Goal: Task Accomplishment & Management: Complete application form

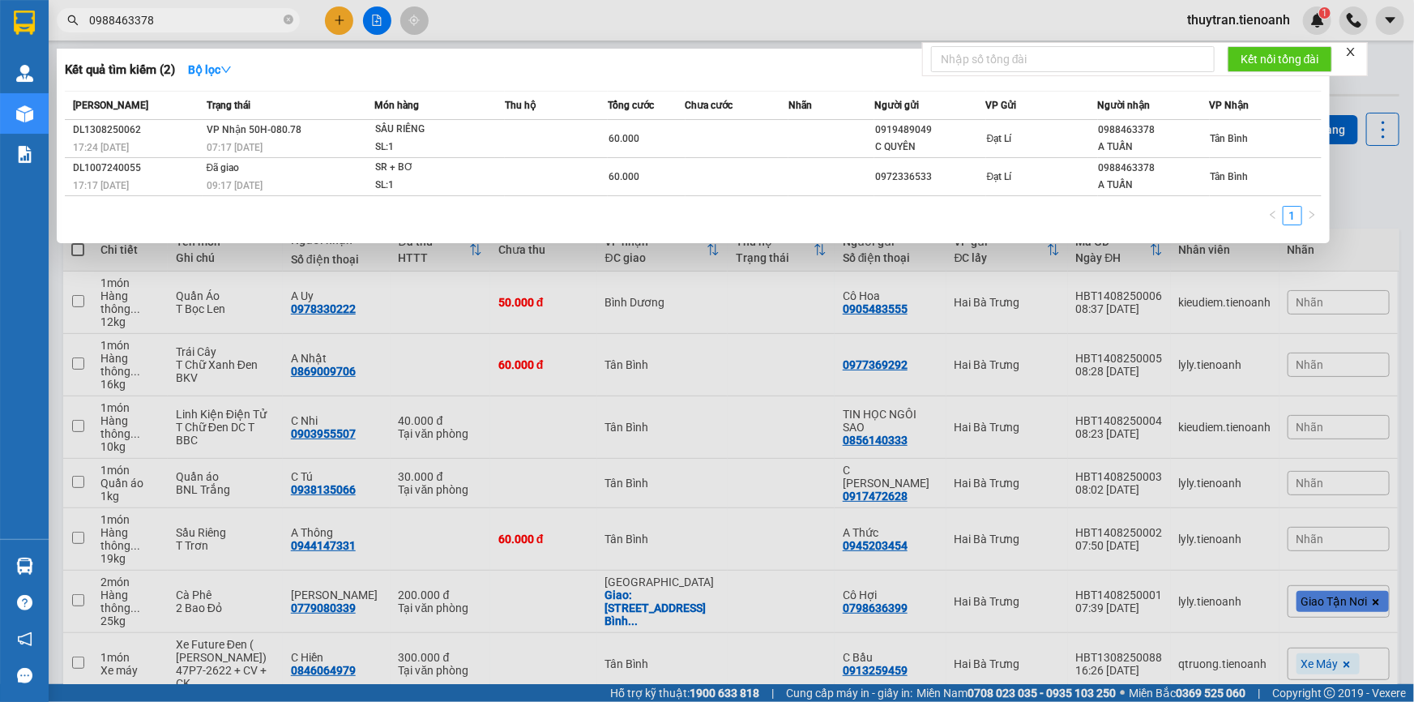
click at [168, 18] on input "0988463378" at bounding box center [184, 20] width 191 height 18
type input "09884633780938333423"
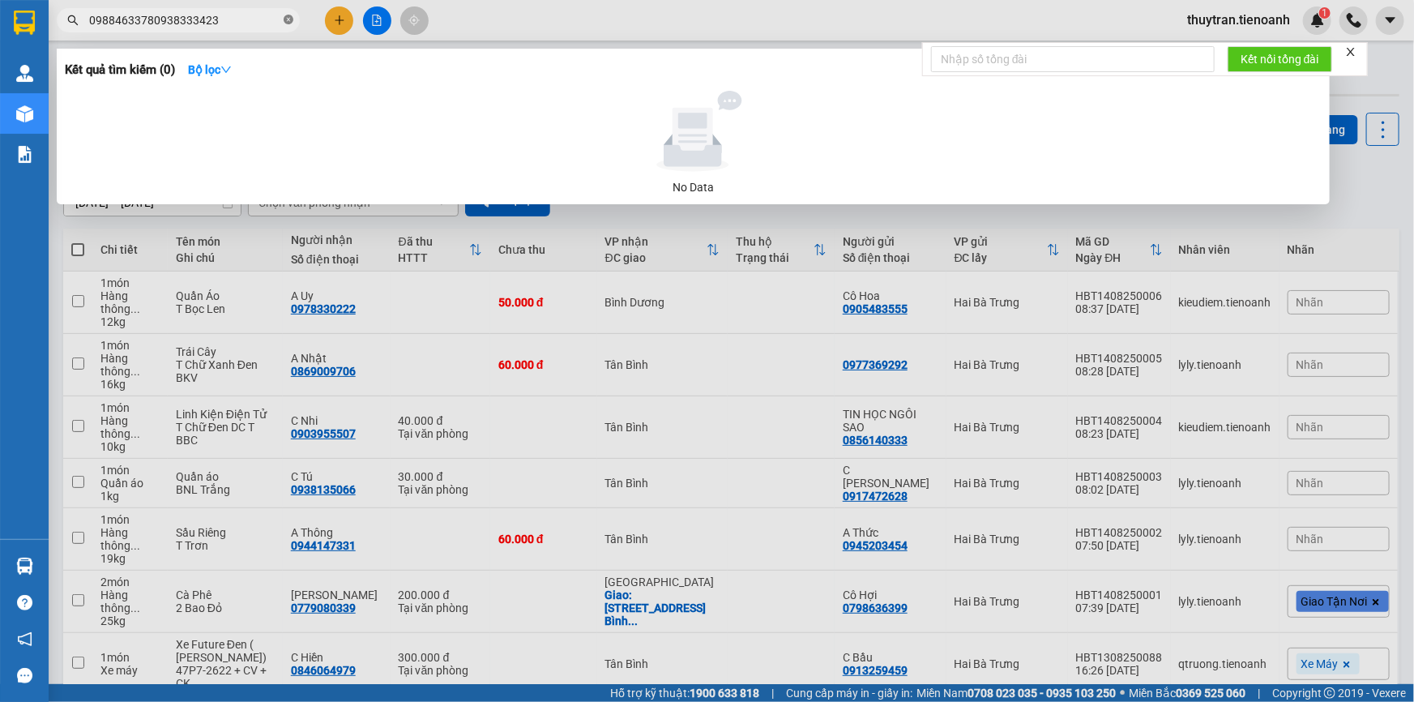
click at [288, 20] on icon "close-circle" at bounding box center [289, 20] width 10 height 10
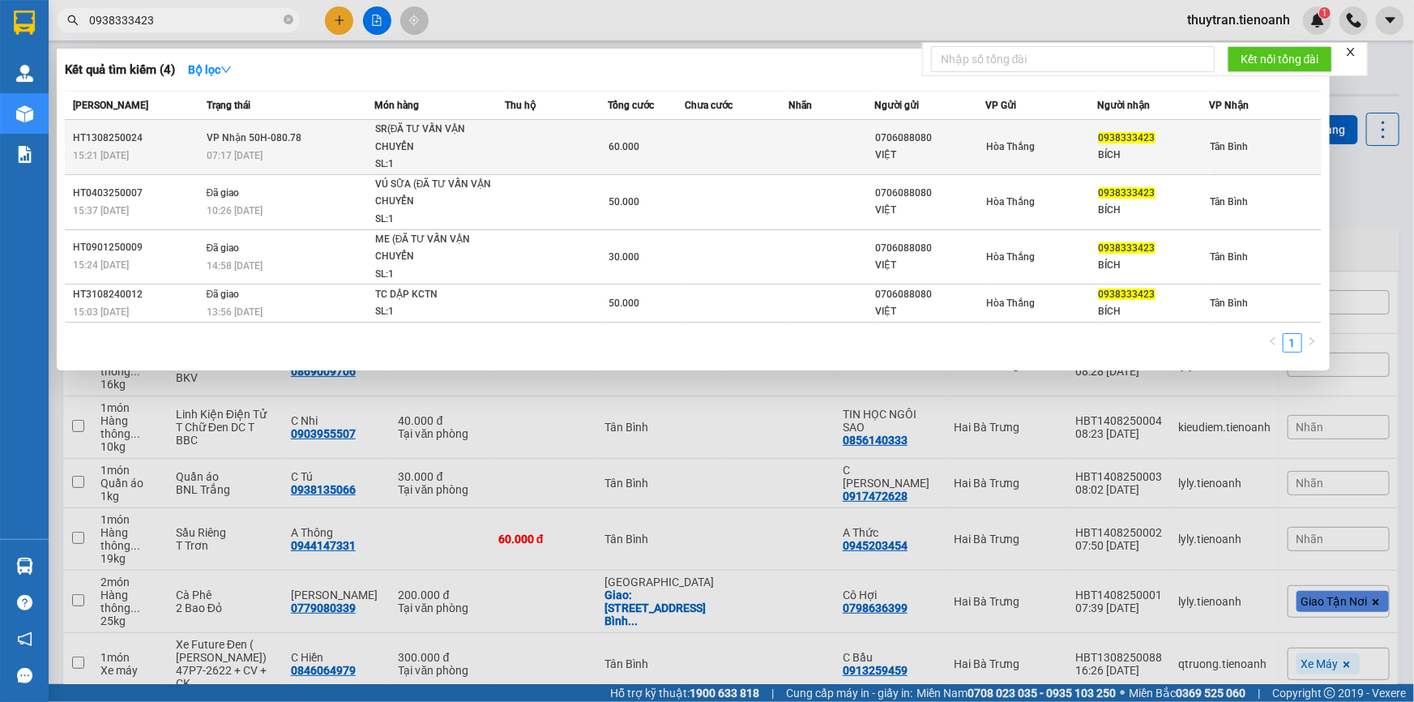
type input "0938333423"
click at [348, 158] on div "07:17 - 14/08" at bounding box center [290, 156] width 167 height 18
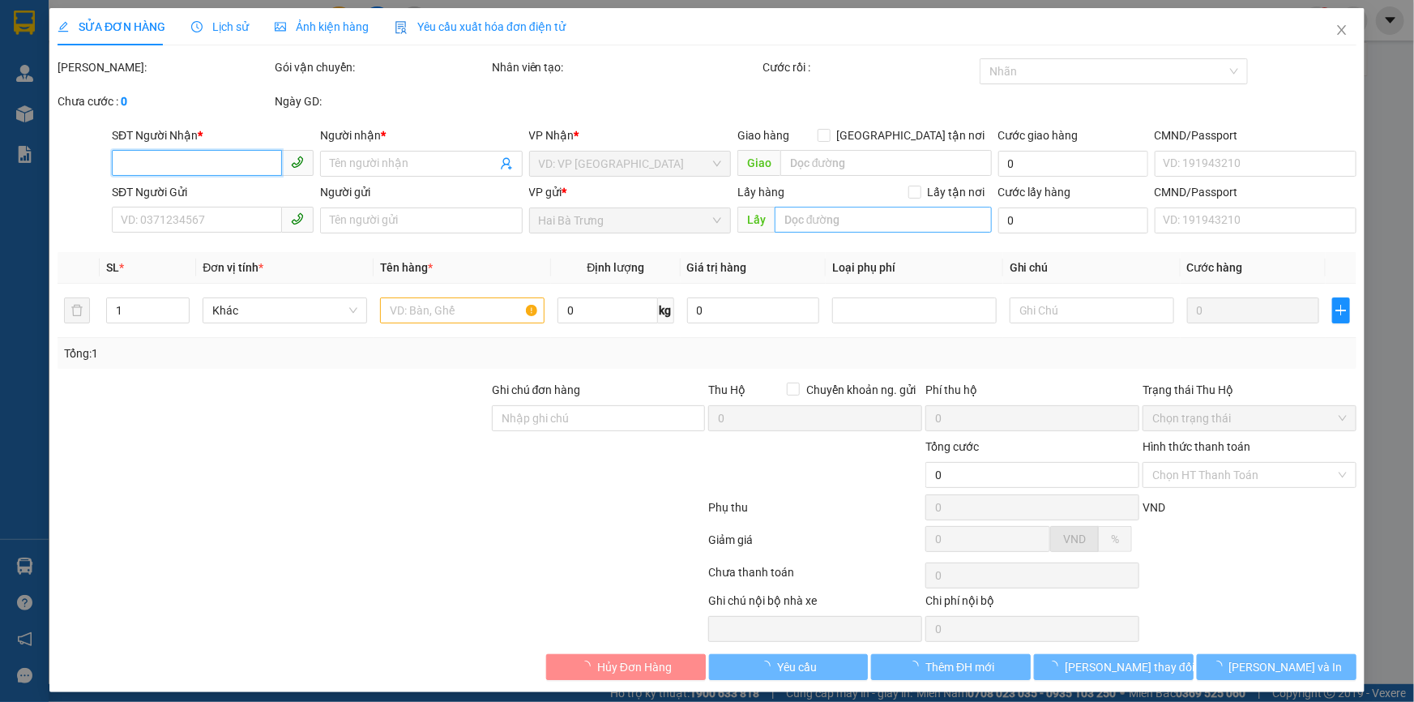
type input "0938333423"
type input "BÍCH"
type input "0706088080"
type input "VIỆT"
type input "60.000"
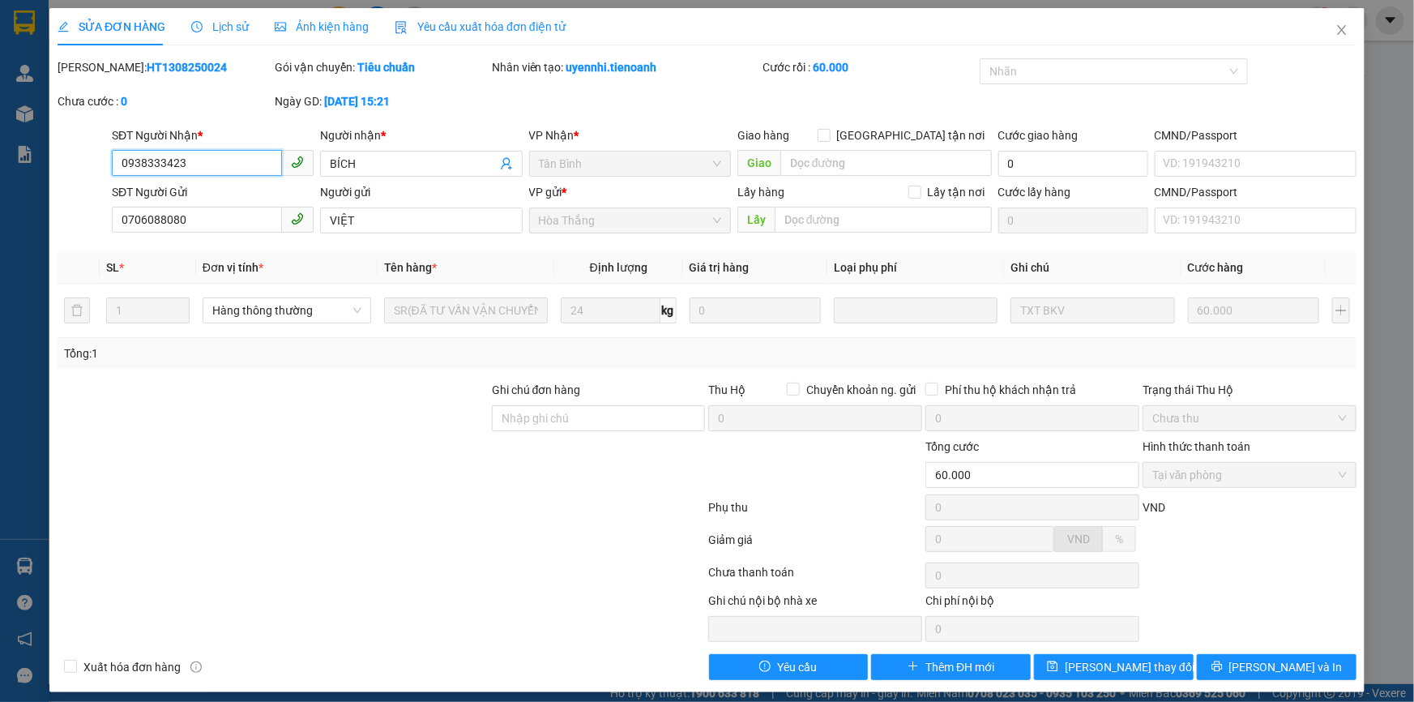
click at [195, 162] on input "0938333423" at bounding box center [197, 163] width 170 height 26
click at [195, 163] on input "0938333423" at bounding box center [197, 163] width 170 height 26
click at [526, 423] on input "Ghi chú đơn hàng" at bounding box center [599, 418] width 214 height 26
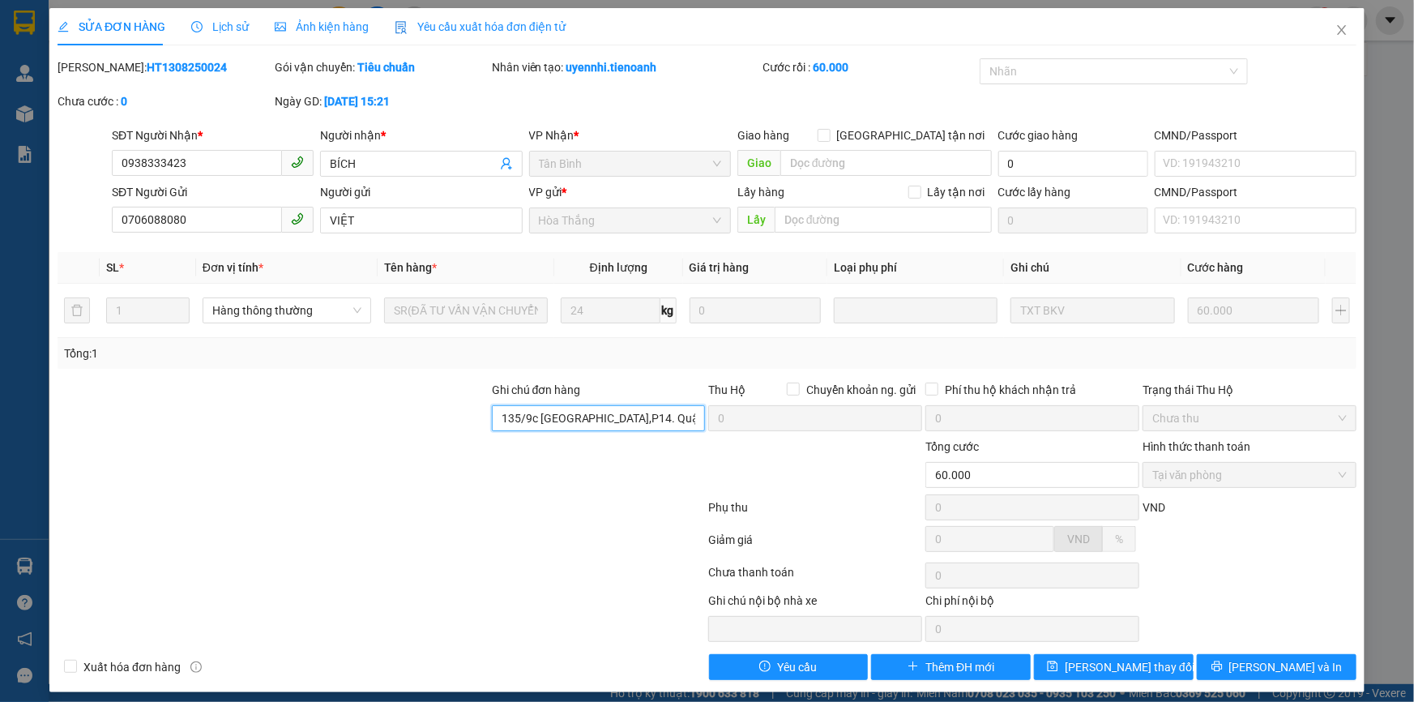
drag, startPoint x: 678, startPoint y: 421, endPoint x: 464, endPoint y: 426, distance: 214.0
click at [464, 426] on div "Ghi chú đơn hàng 135/9c Tân Hòa Đông,P14. Quận 6 Thu Hộ Chuyển khoản ng. gửi 0 …" at bounding box center [707, 409] width 1303 height 57
type input "135/9c Tân Hòa Đông,P14. Quận 6"
click at [1042, 663] on button "[PERSON_NAME] thay đổi" at bounding box center [1114, 667] width 160 height 26
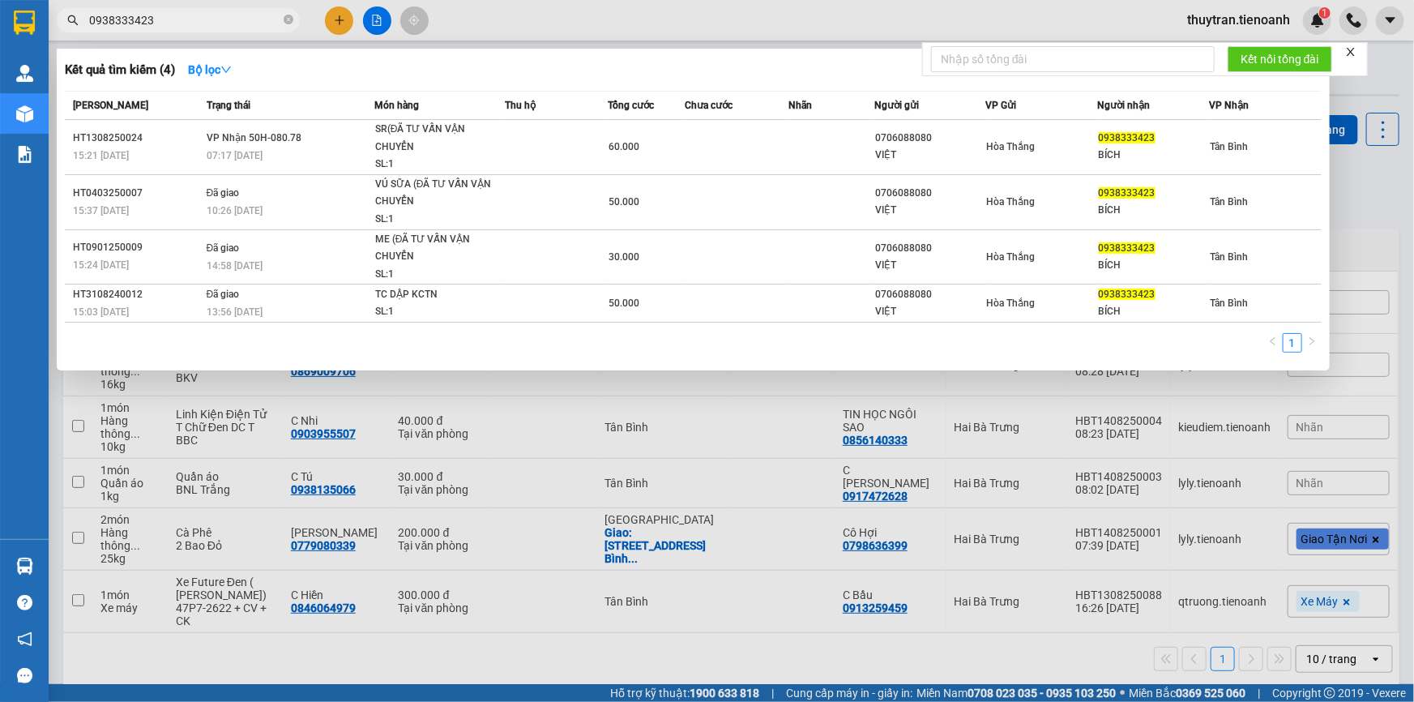
click at [176, 19] on input "0938333423" at bounding box center [184, 20] width 191 height 18
